Goal: Find specific page/section: Find specific page/section

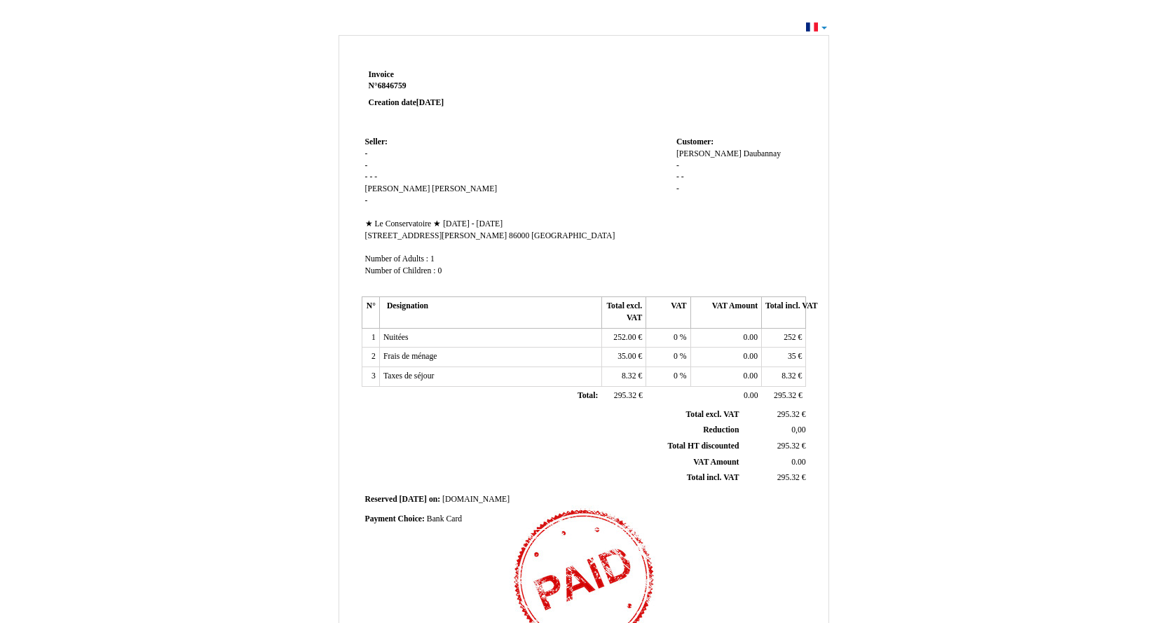
click at [822, 29] on div "Invoice Invoice N° 6846759 6846759 Creation date [DATE] Seller: Seller: - - - -…" at bounding box center [583, 421] width 1167 height 807
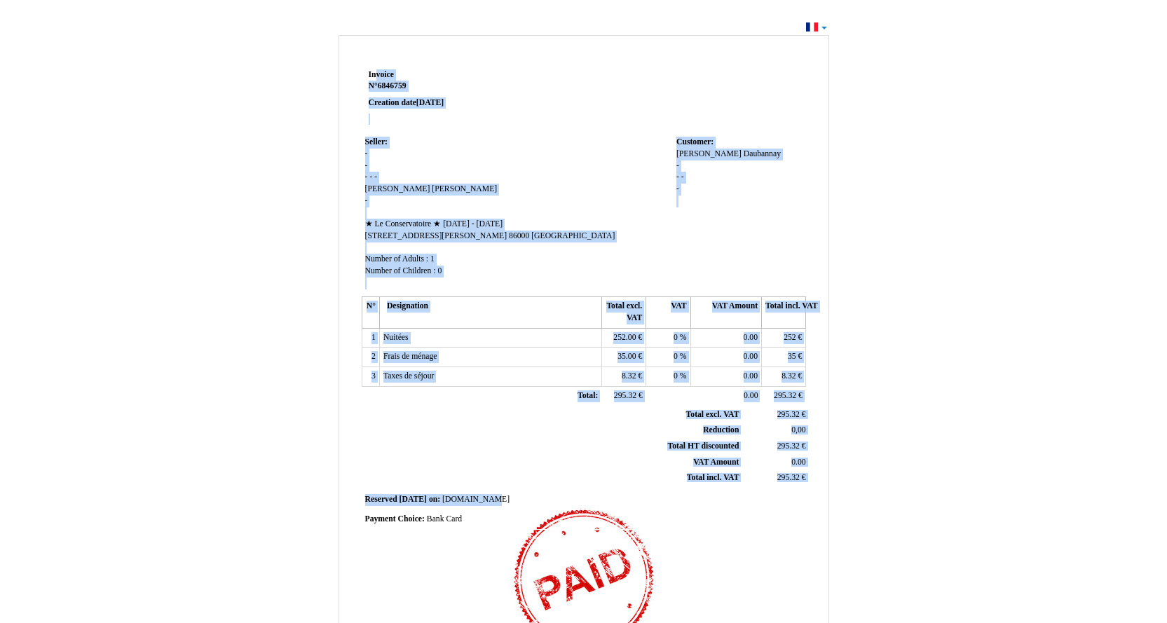
drag, startPoint x: 369, startPoint y: 74, endPoint x: 773, endPoint y: 508, distance: 593.0
click at [773, 508] on div "Invoice Invoice N° 6846759 6846759 Creation date [DATE] Seller: Seller: - - - -…" at bounding box center [583, 397] width 449 height 662
click at [930, 289] on div "Invoice Invoice N° 6846759 6846759 Creation date 28 September 2025 Seller: Sell…" at bounding box center [584, 428] width 820 height 792
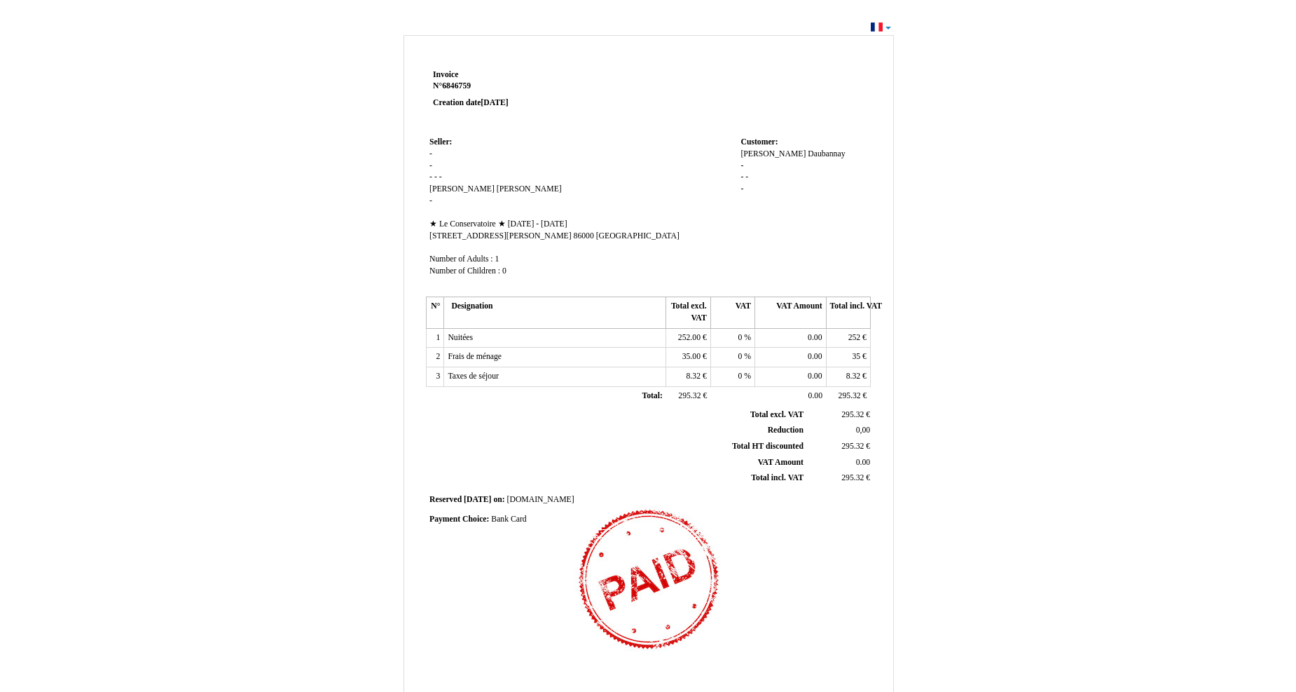
drag, startPoint x: 1158, startPoint y: 5, endPoint x: 1137, endPoint y: 585, distance: 580.6
click at [1137, 585] on div "Invoice Invoice N° 6846759 6846759 Creation date 28 September 2025 Seller: Sell…" at bounding box center [648, 421] width 1296 height 807
